Goal: Information Seeking & Learning: Learn about a topic

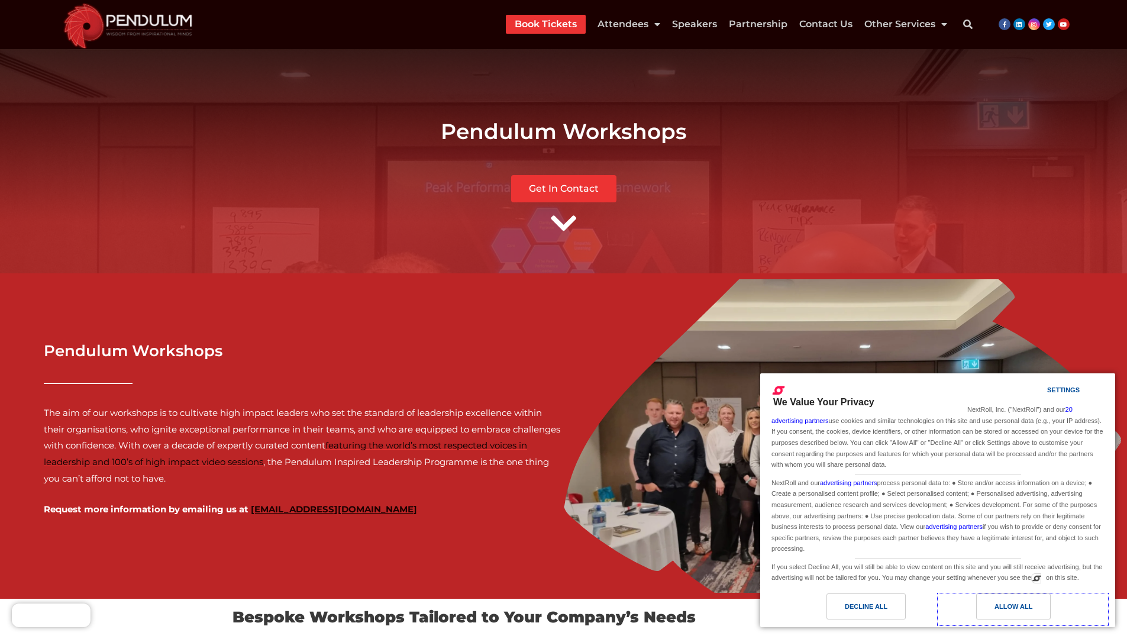
click at [1013, 606] on div "Allow All" at bounding box center [1014, 606] width 38 height 13
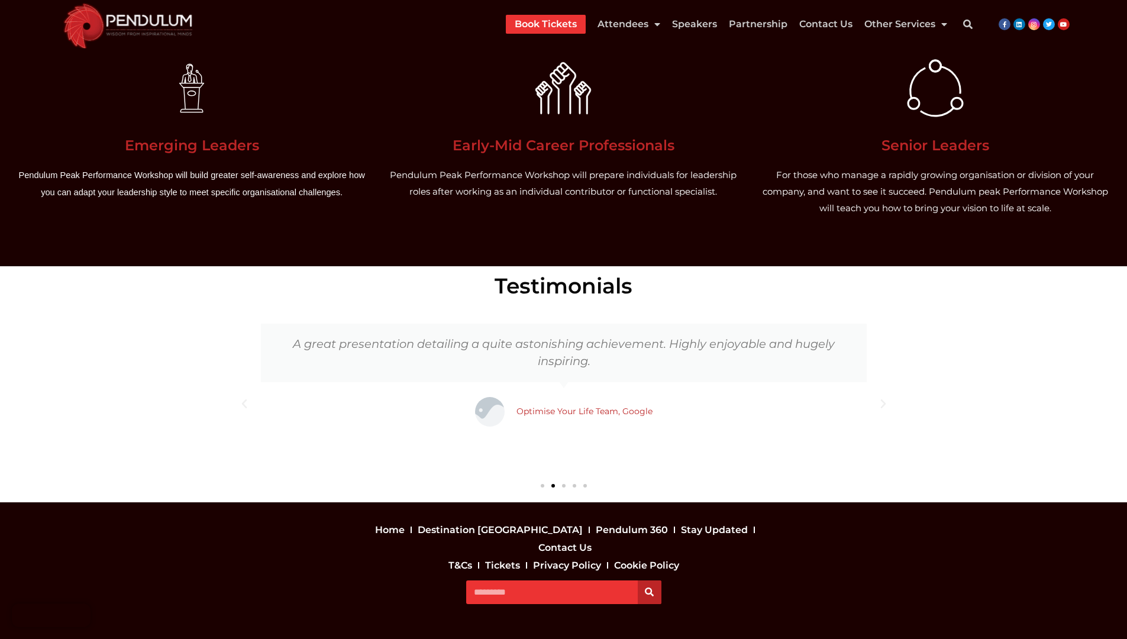
scroll to position [1935, 0]
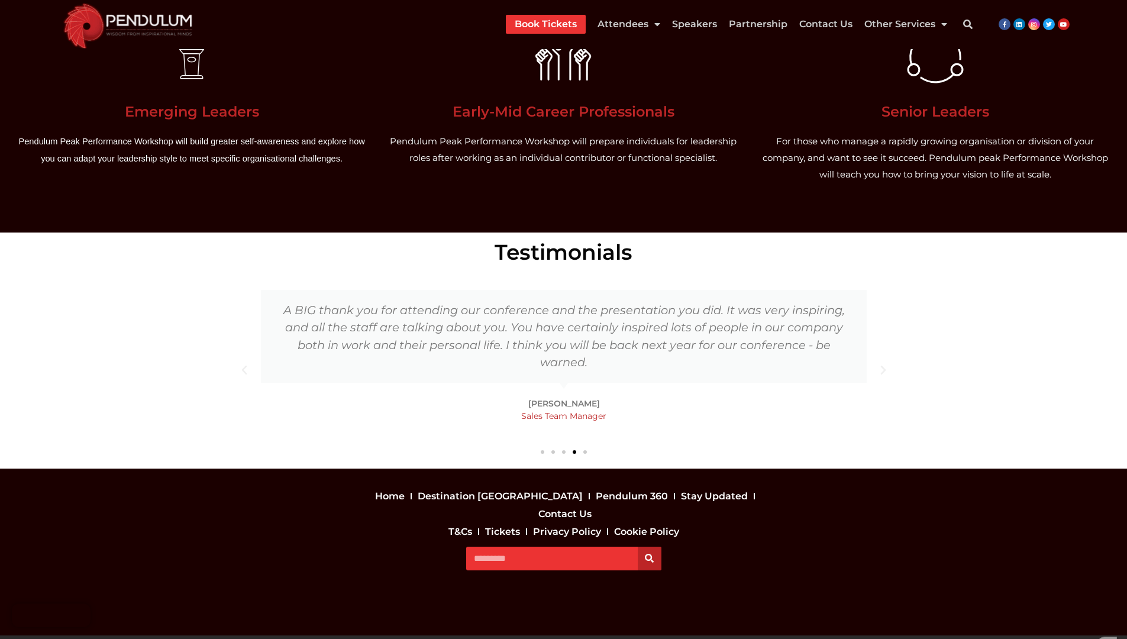
click at [883, 370] on icon "Next slide" at bounding box center [883, 370] width 12 height 12
